Goal: Task Accomplishment & Management: Use online tool/utility

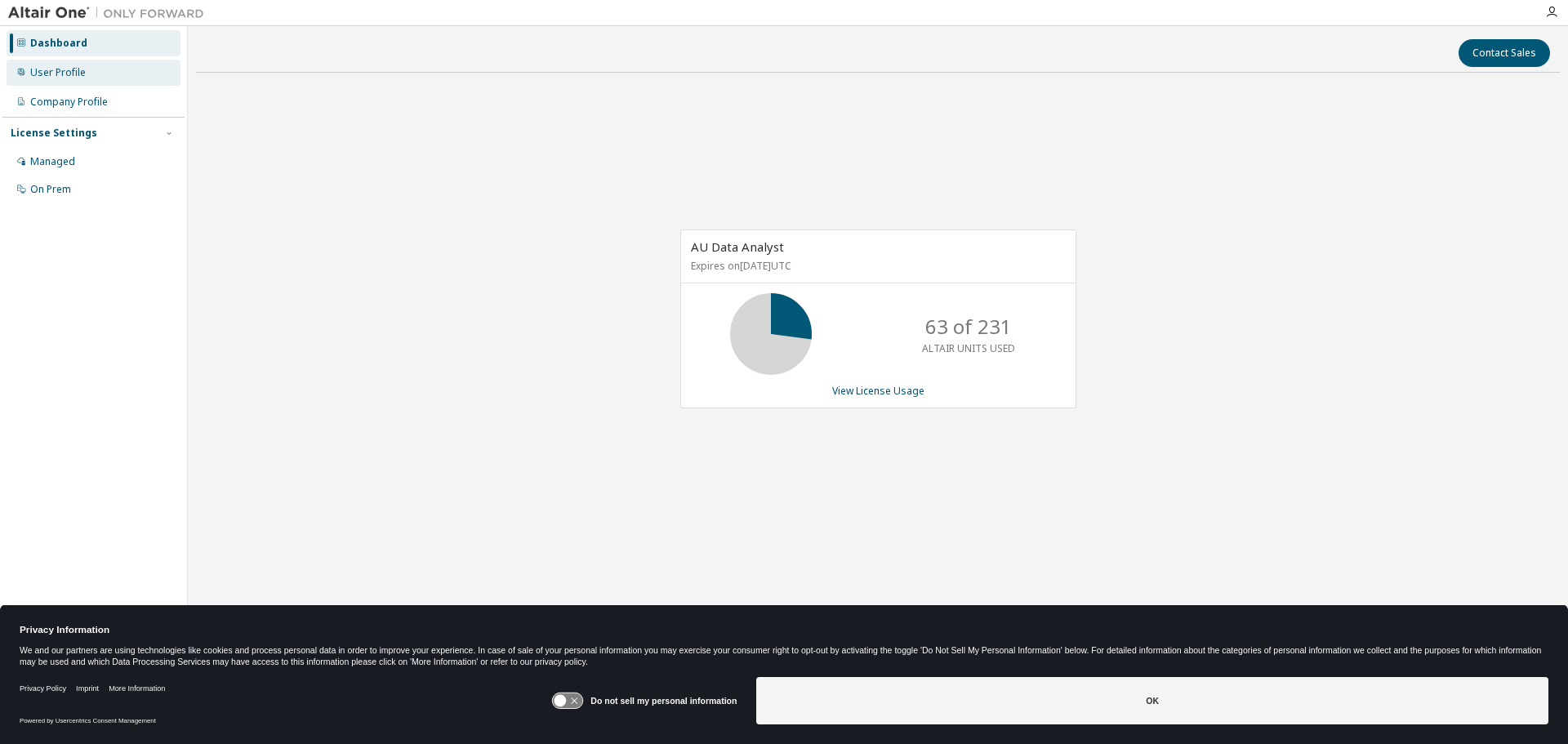
click at [81, 83] on div "User Profile" at bounding box center [93, 73] width 174 height 26
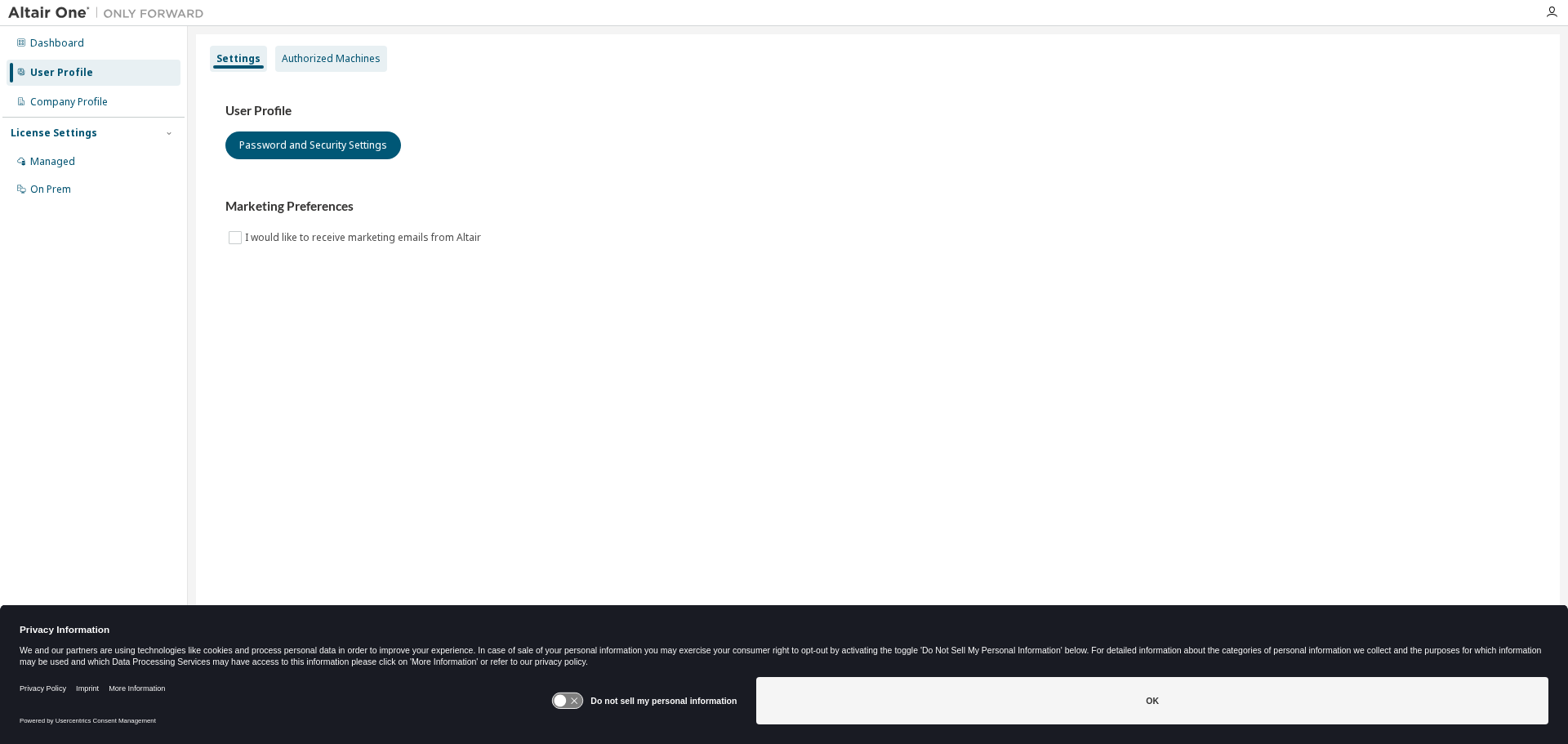
click at [324, 56] on div "Authorized Machines" at bounding box center [331, 58] width 99 height 13
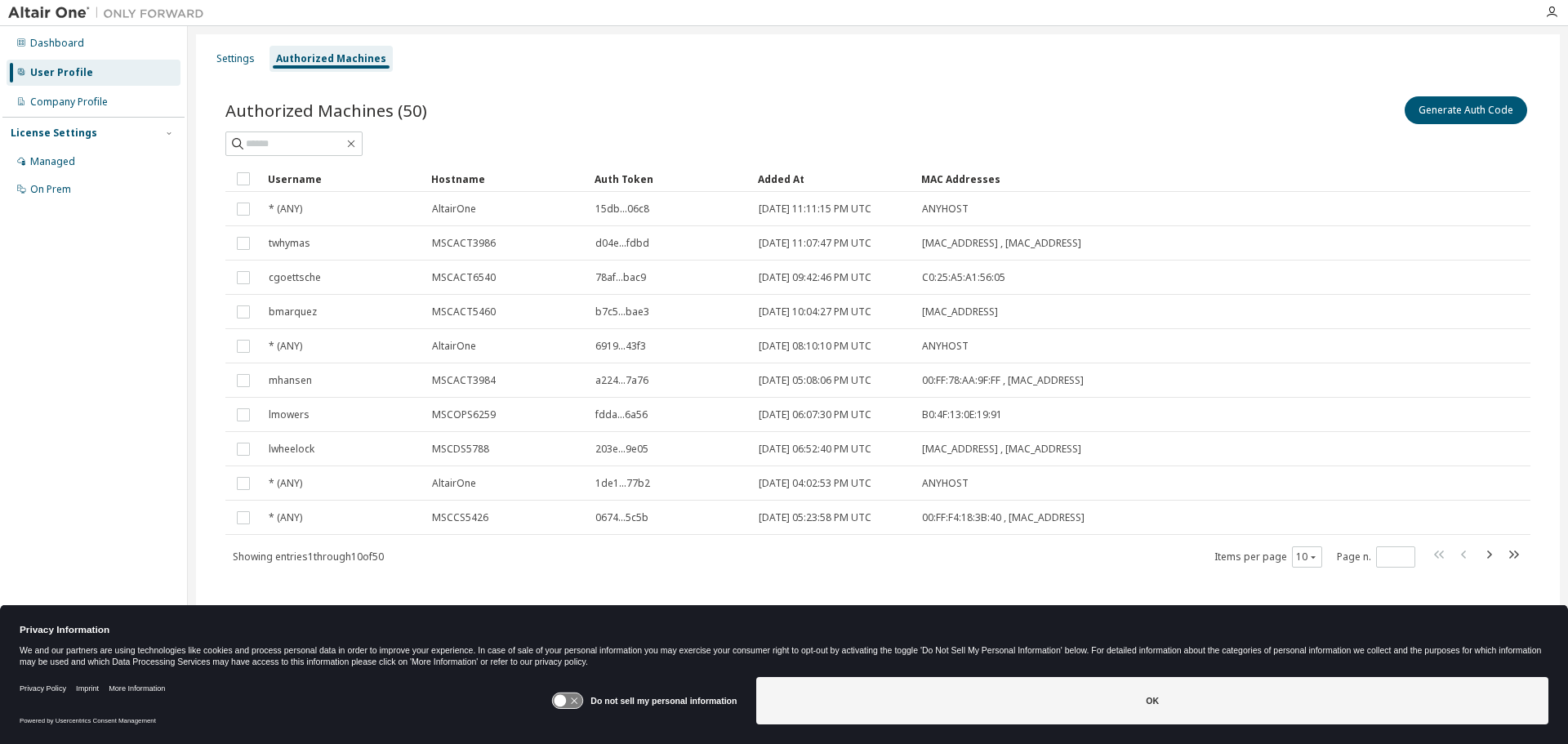
click at [0, 410] on div "Dashboard User Profile Company Profile License Settings Managed On Prem" at bounding box center [93, 362] width 187 height 671
click at [1464, 108] on button "Generate Auth Code" at bounding box center [1465, 109] width 122 height 27
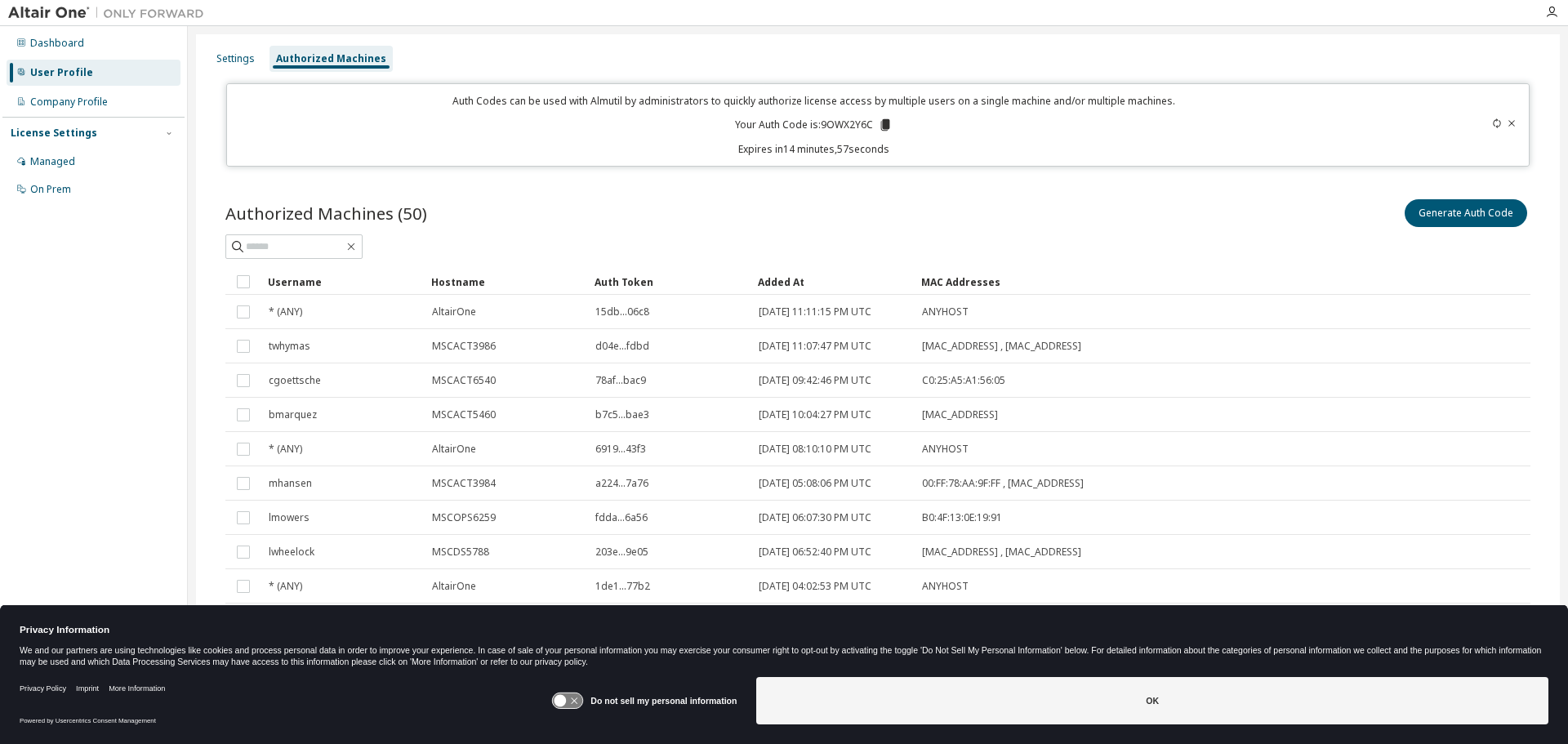
click at [878, 123] on icon at bounding box center [885, 125] width 15 height 15
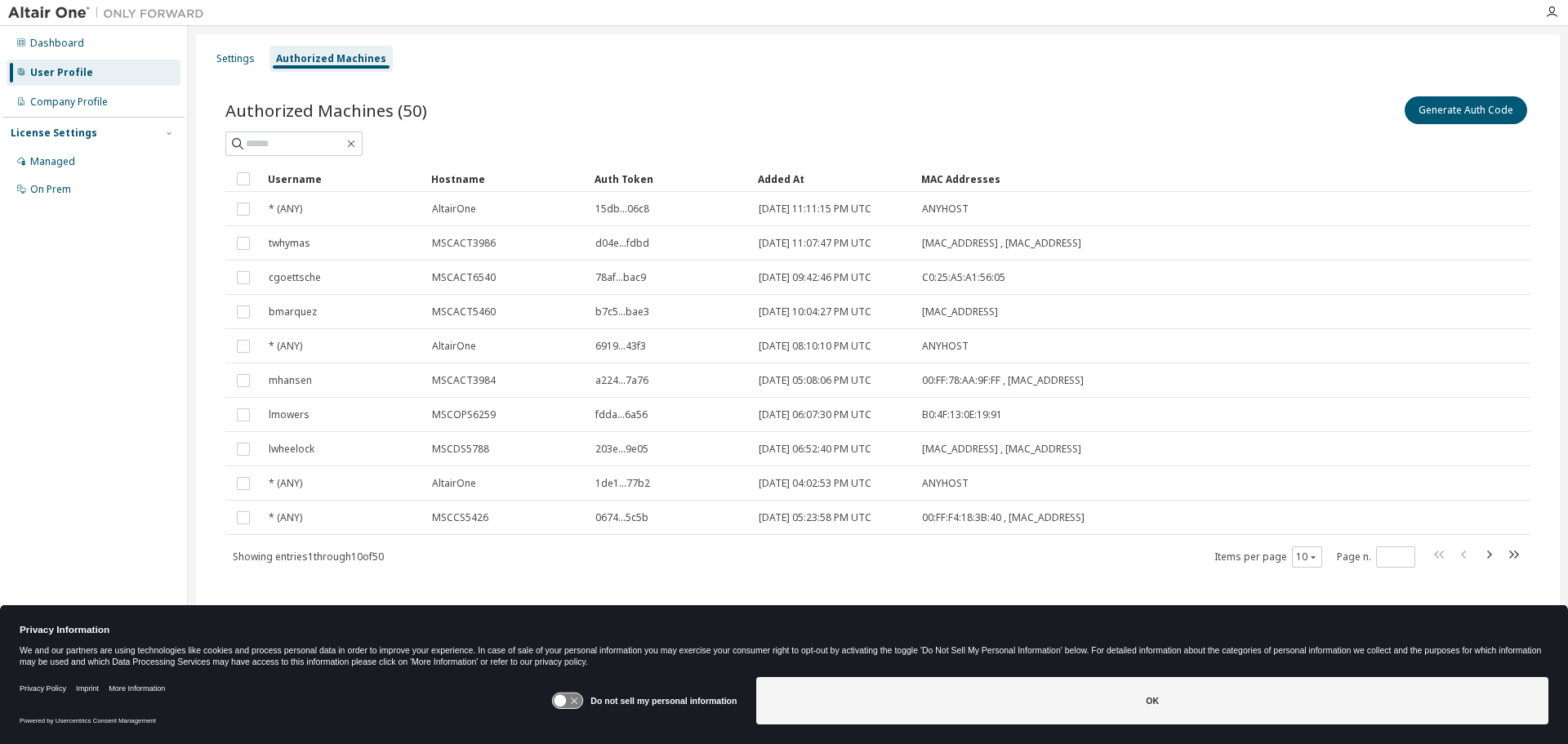
click at [1339, 68] on div "Settings Authorized Machines" at bounding box center [877, 58] width 1344 height 29
click at [1475, 105] on button "Generate Auth Code" at bounding box center [1465, 109] width 122 height 27
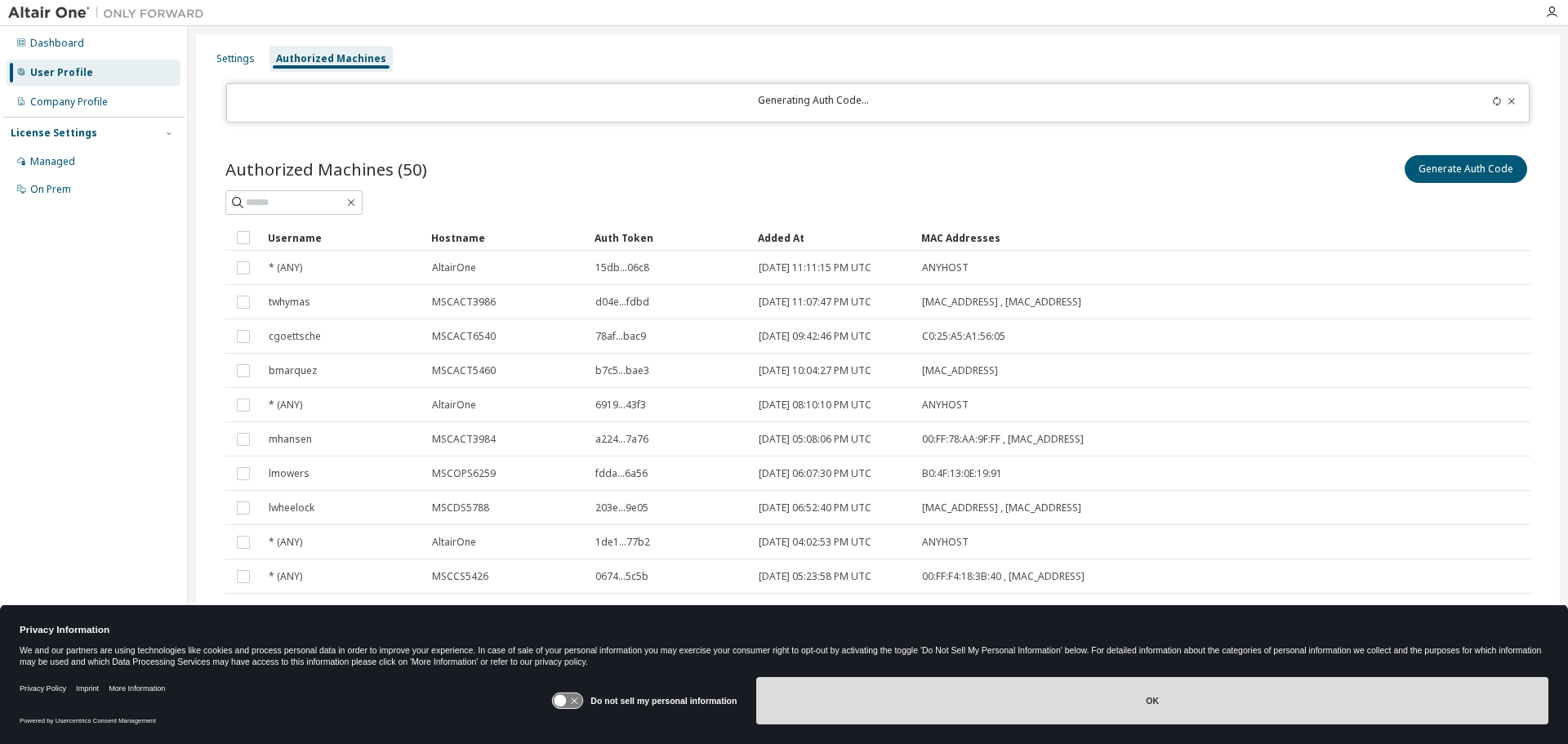
click at [941, 678] on button "OK" at bounding box center [1152, 701] width 792 height 47
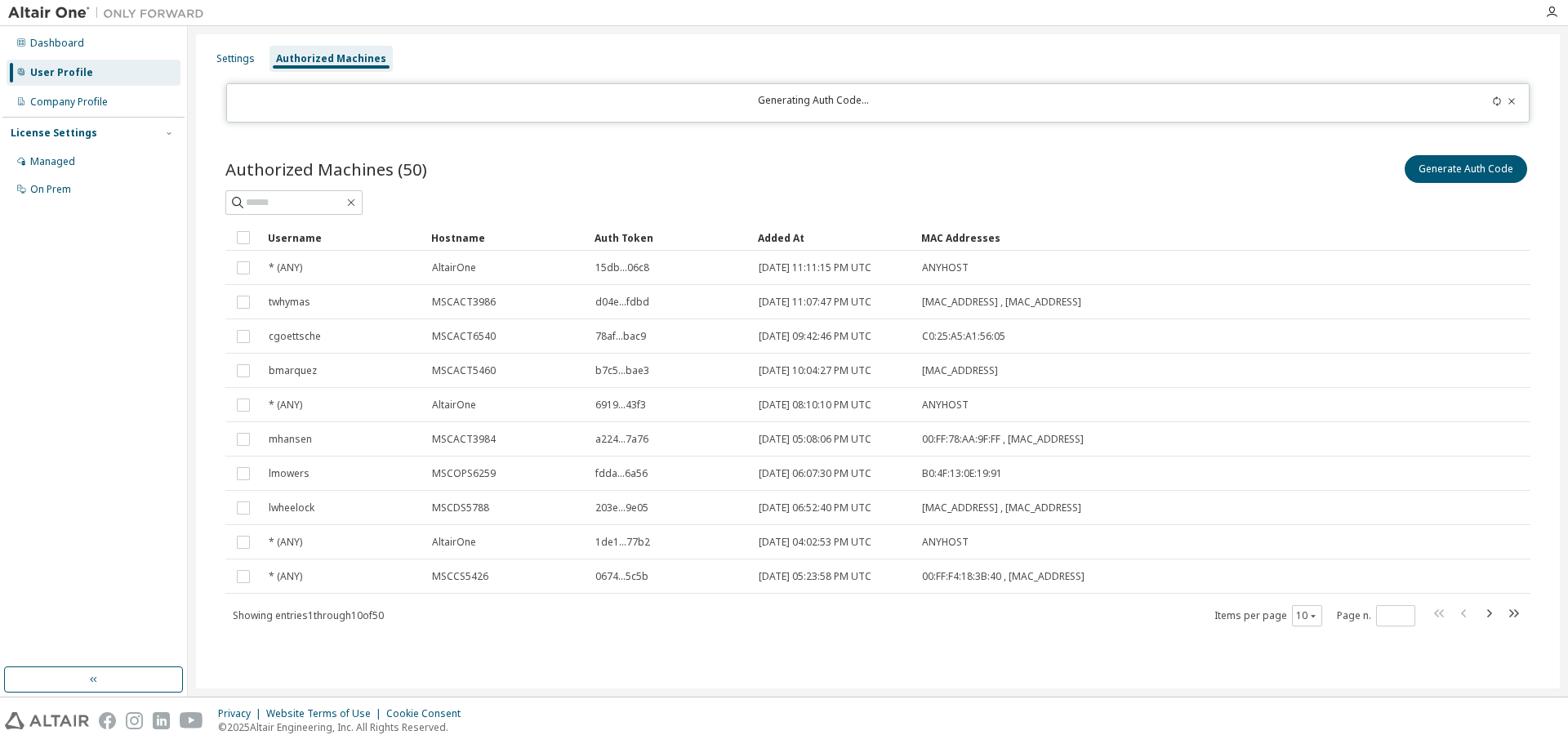
click at [1492, 105] on icon at bounding box center [1496, 101] width 9 height 9
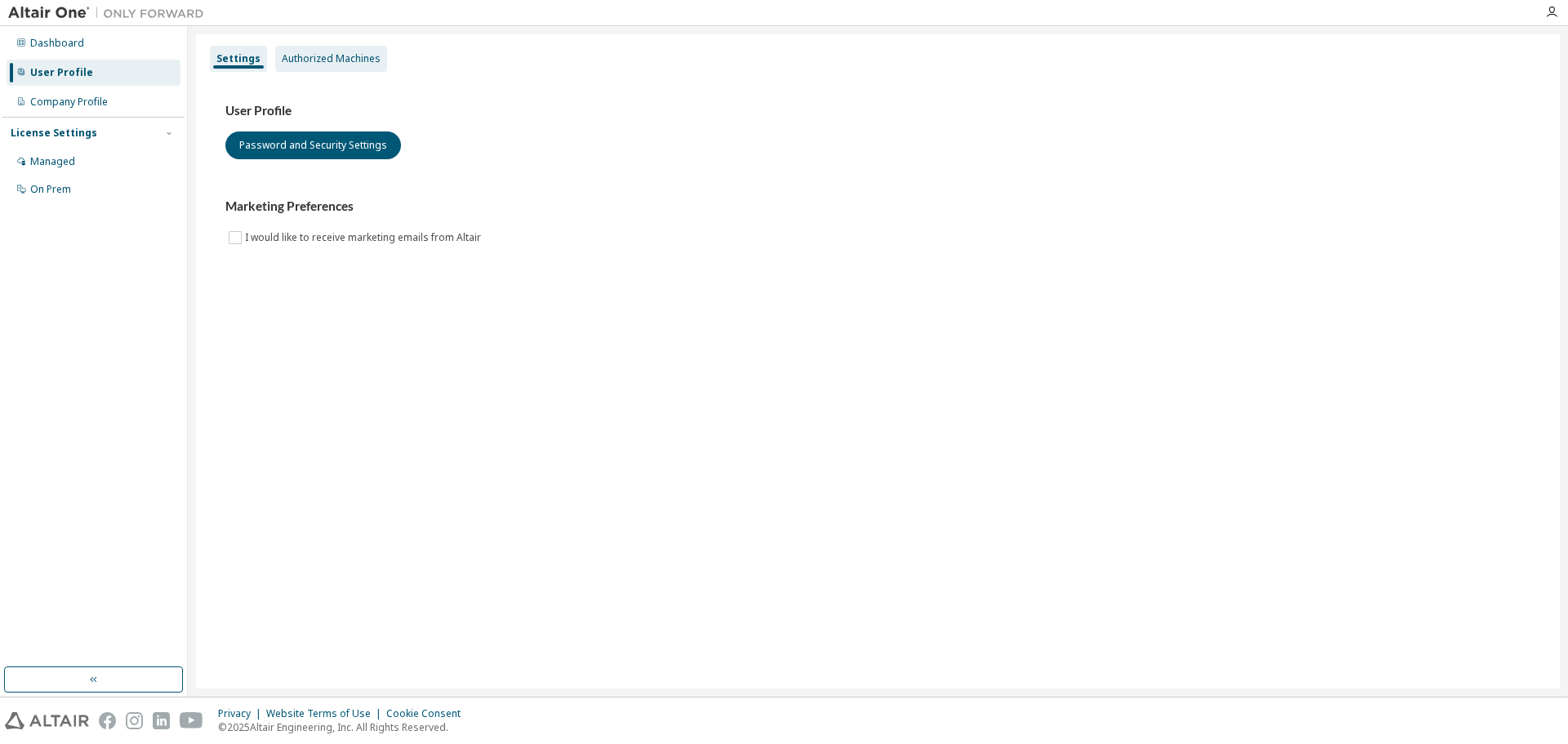
click at [311, 58] on div "Authorized Machines" at bounding box center [331, 58] width 99 height 13
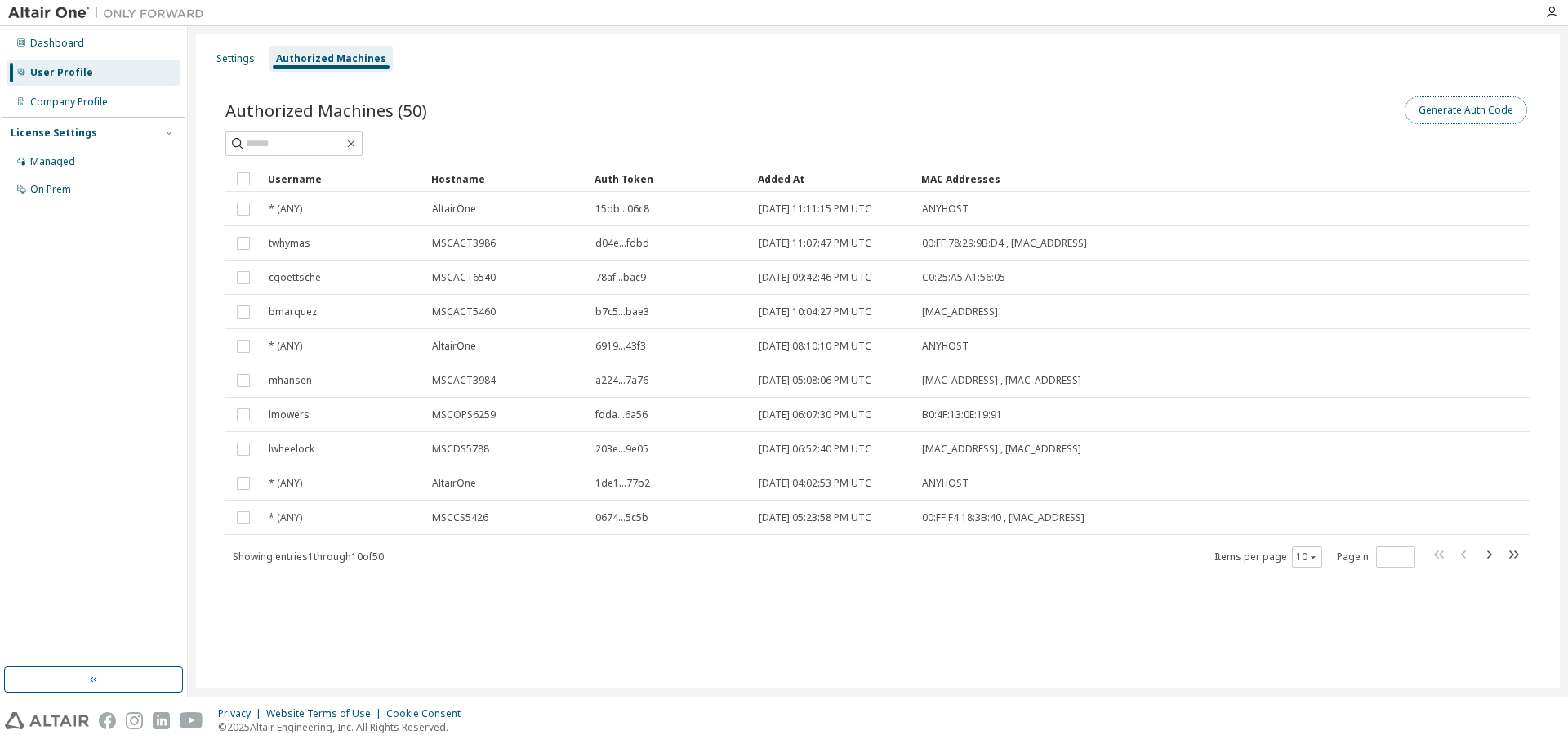
click at [1440, 109] on button "Generate Auth Code" at bounding box center [1465, 109] width 122 height 27
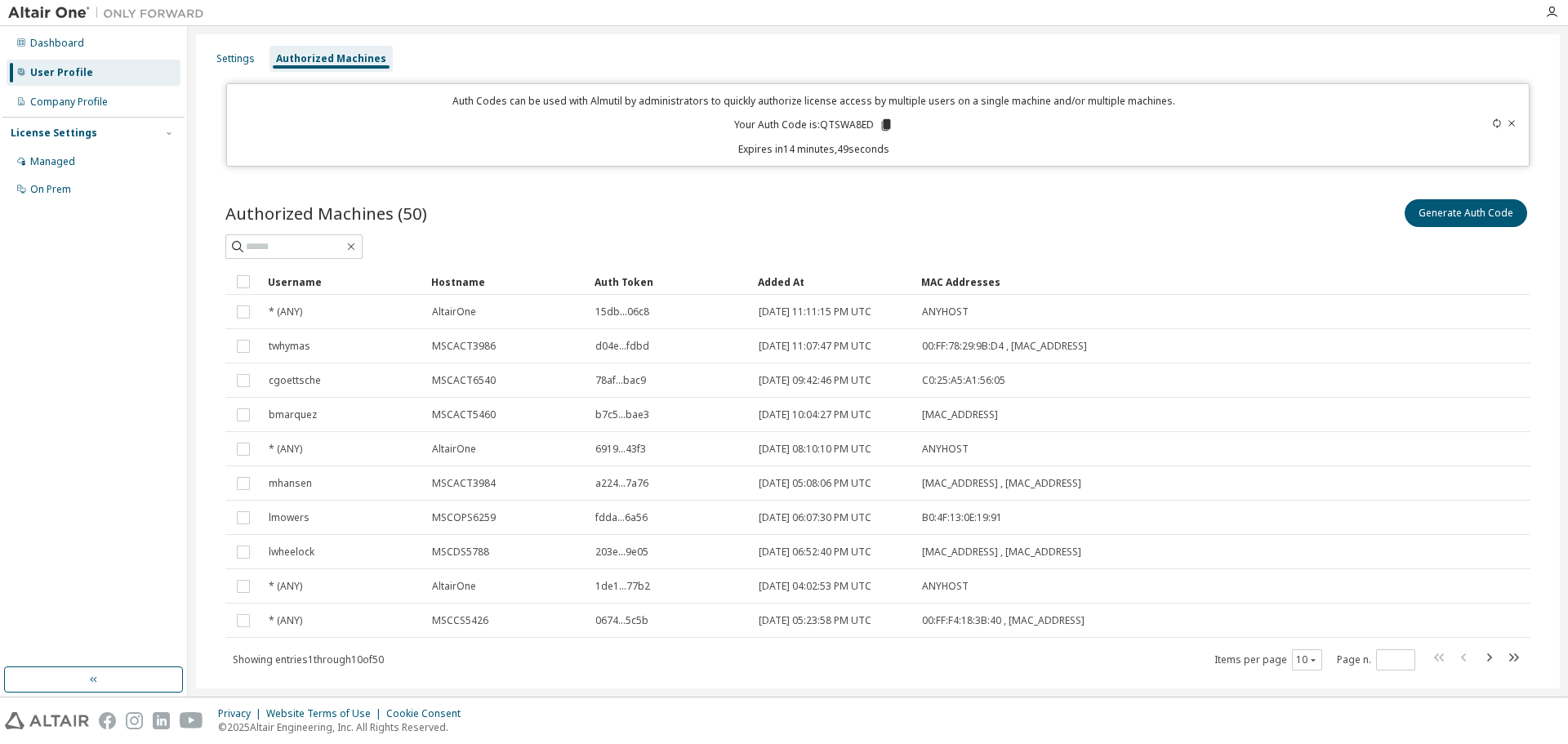
drag, startPoint x: 883, startPoint y: 124, endPoint x: 894, endPoint y: 127, distance: 11.4
click at [883, 124] on icon at bounding box center [886, 125] width 9 height 11
click at [987, 172] on div "Settings Authorized Machines Auth Codes can be used with Almutil by administrat…" at bounding box center [878, 379] width 1364 height 689
click at [1492, 126] on icon at bounding box center [1496, 123] width 9 height 9
click at [878, 125] on icon at bounding box center [881, 125] width 9 height 11
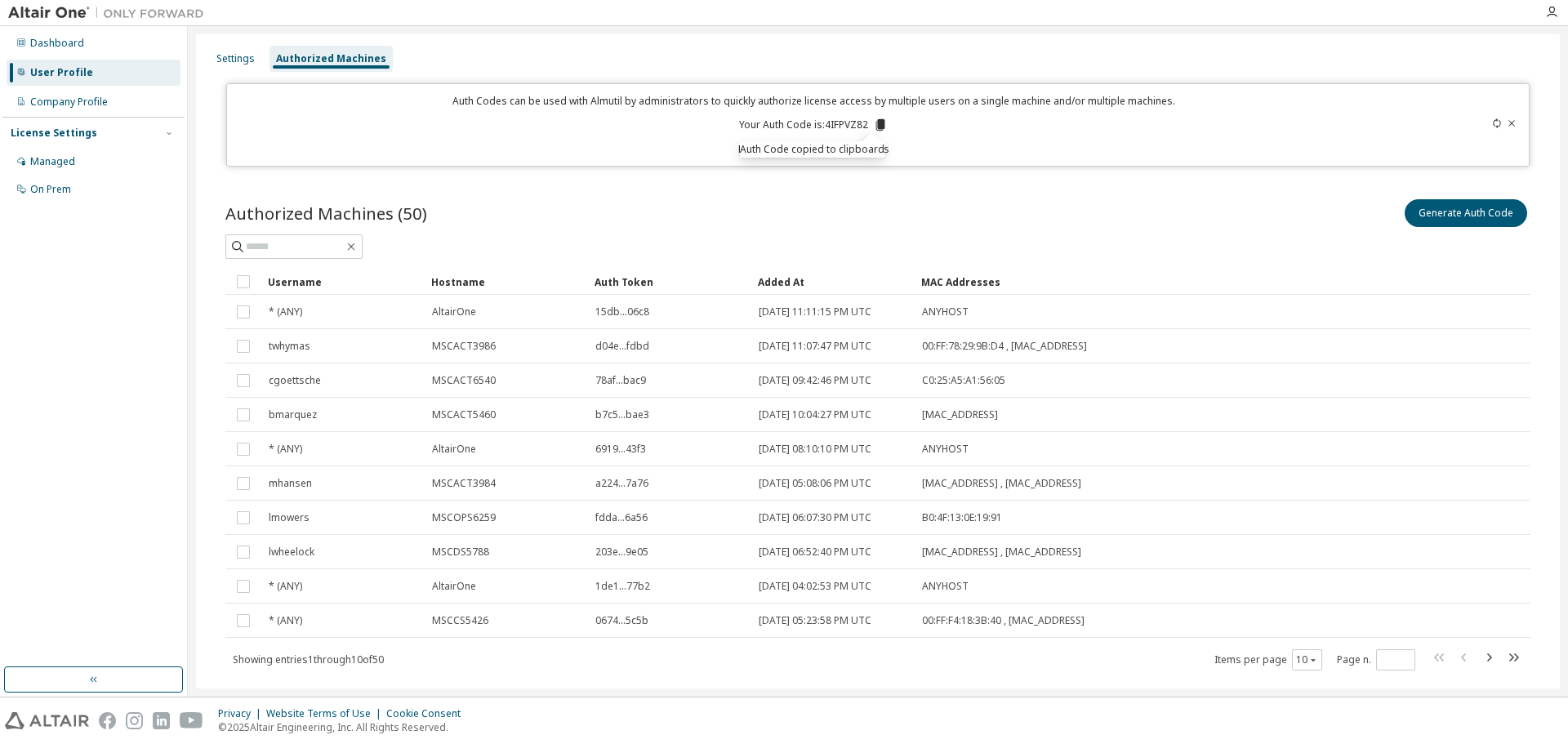
click at [997, 218] on div "Generate Auth Code" at bounding box center [1204, 213] width 653 height 34
